Goal: Transaction & Acquisition: Purchase product/service

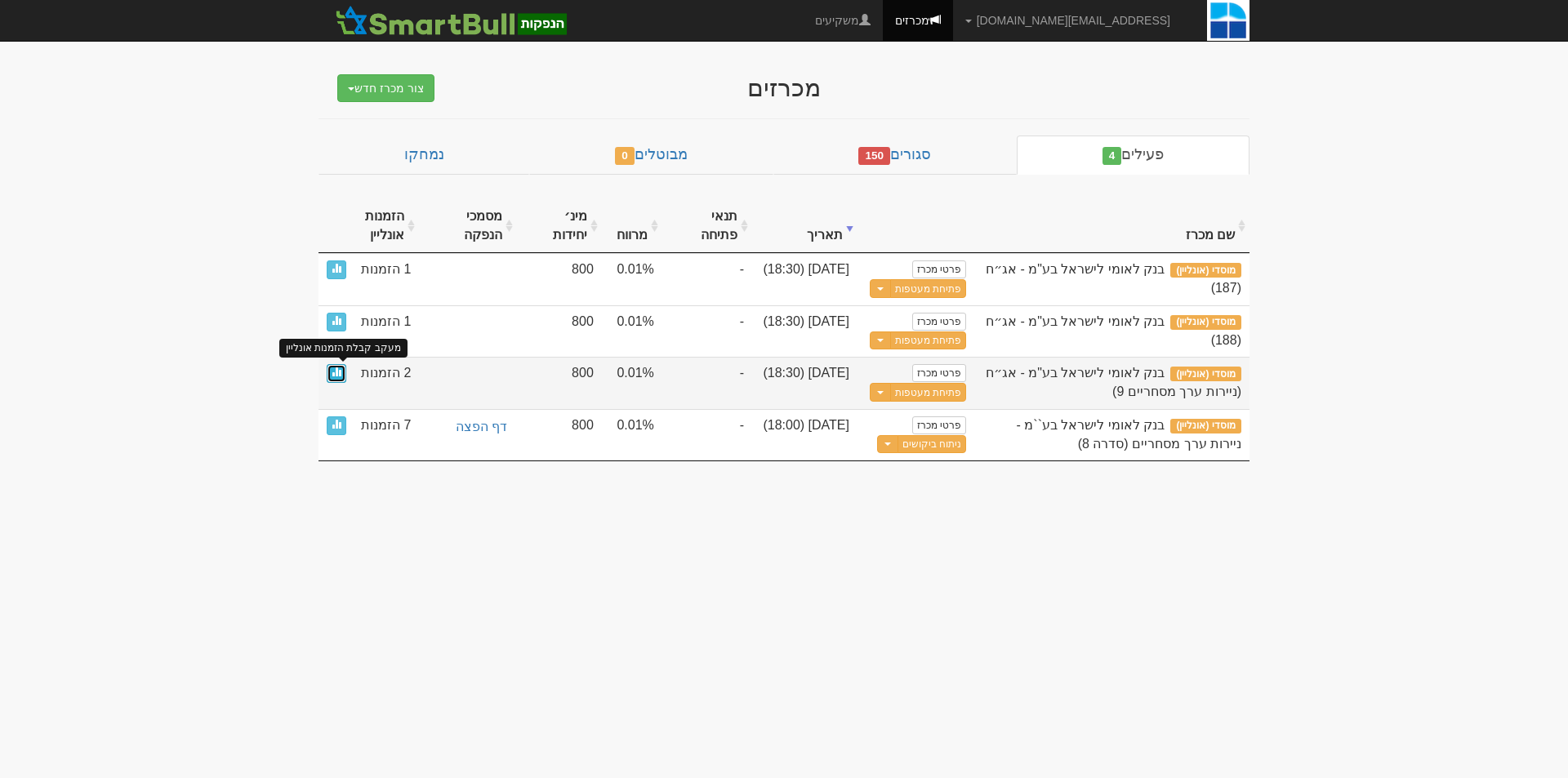
click at [336, 377] on link at bounding box center [336, 373] width 20 height 19
click at [337, 372] on span at bounding box center [336, 371] width 9 height 9
click at [336, 373] on span at bounding box center [336, 371] width 9 height 9
click at [335, 376] on span at bounding box center [336, 371] width 9 height 9
click at [340, 377] on link at bounding box center [336, 373] width 20 height 19
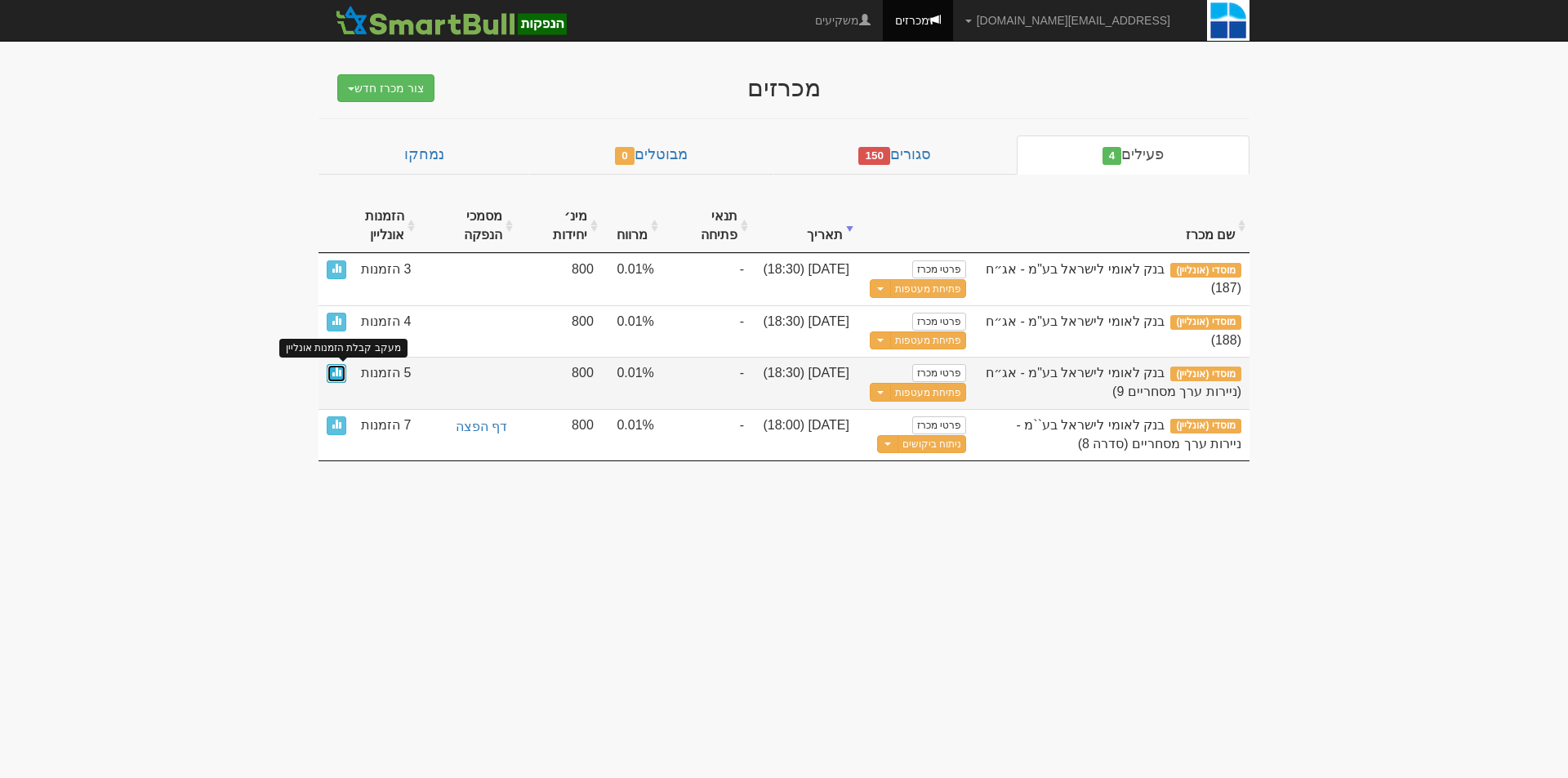
click at [341, 376] on span at bounding box center [336, 371] width 9 height 9
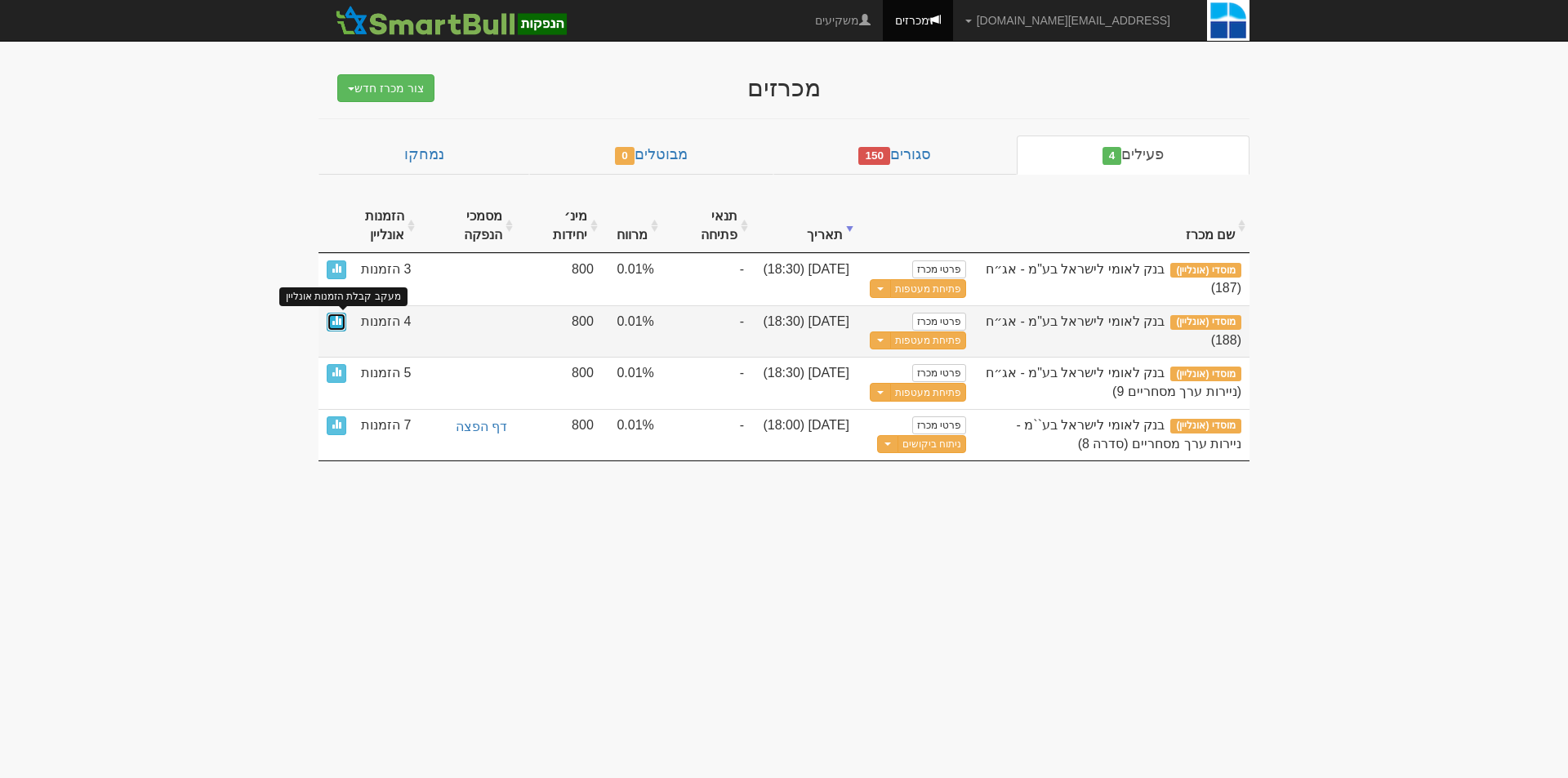
click at [341, 325] on span at bounding box center [336, 319] width 9 height 9
